Goal: Navigation & Orientation: Find specific page/section

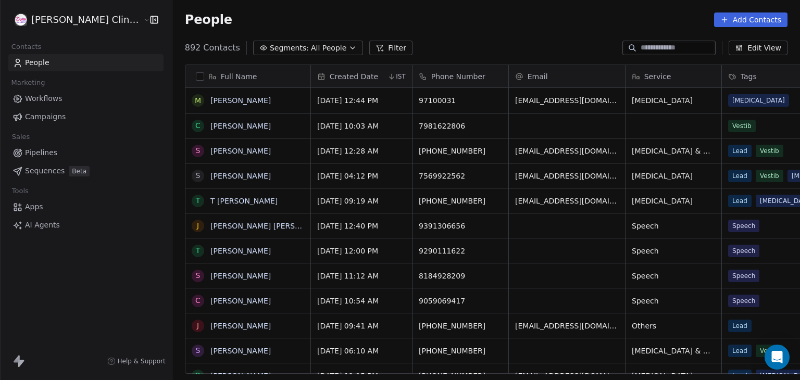
scroll to position [326, 651]
